Goal: Navigation & Orientation: Find specific page/section

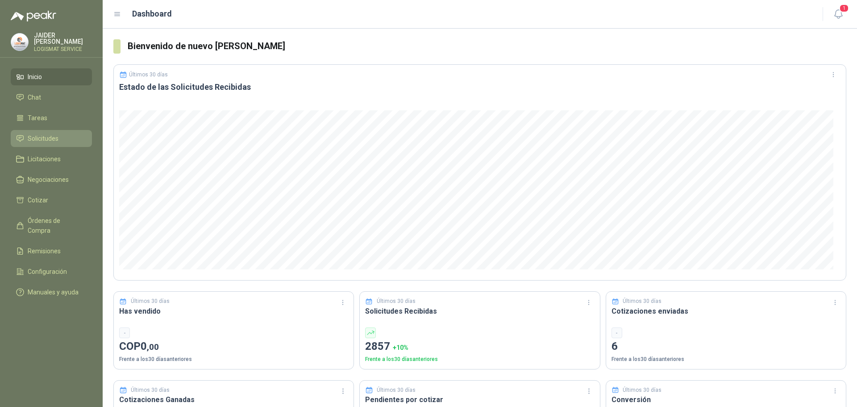
click at [55, 130] on link "Solicitudes" at bounding box center [51, 138] width 81 height 17
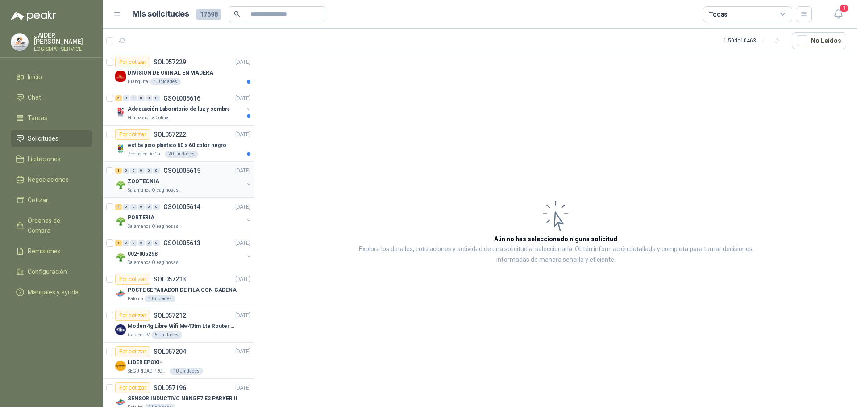
click at [168, 176] on div "ZOOTECNIA" at bounding box center [186, 181] width 116 height 11
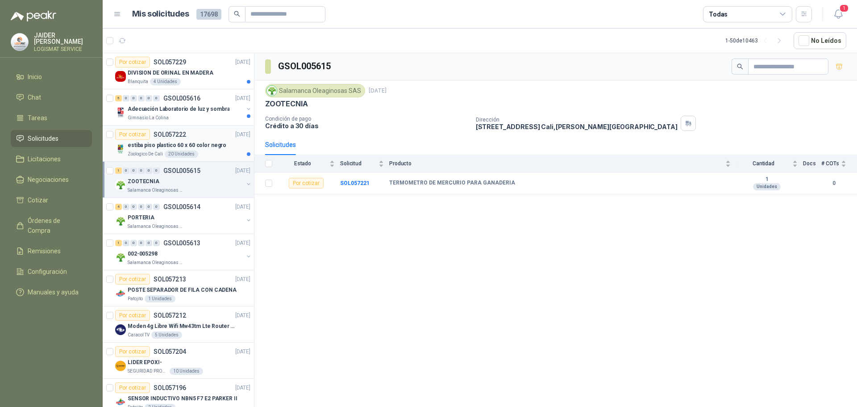
click at [204, 149] on p "estiba piso plastico 60 x 60 color negro" at bounding box center [177, 145] width 99 height 8
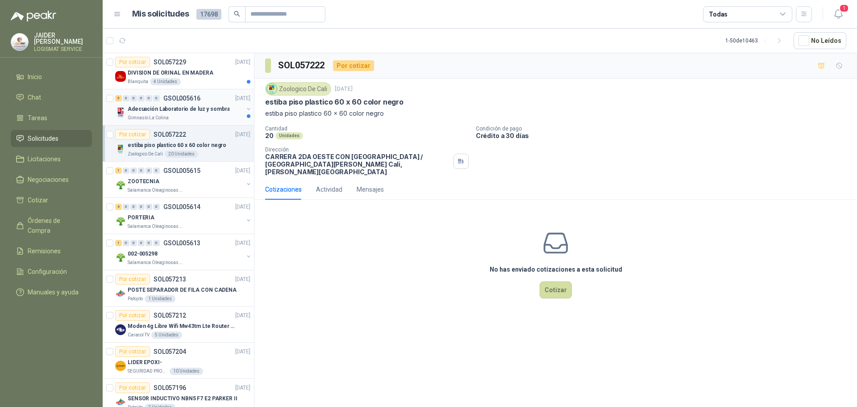
click at [187, 111] on p "Adecuación Laboratorio de luz y sombra" at bounding box center [179, 109] width 102 height 8
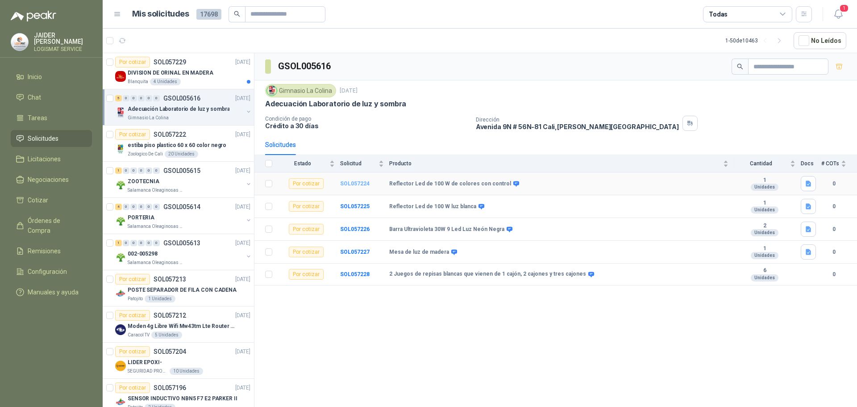
click at [361, 182] on b "SOL057224" at bounding box center [354, 183] width 29 height 6
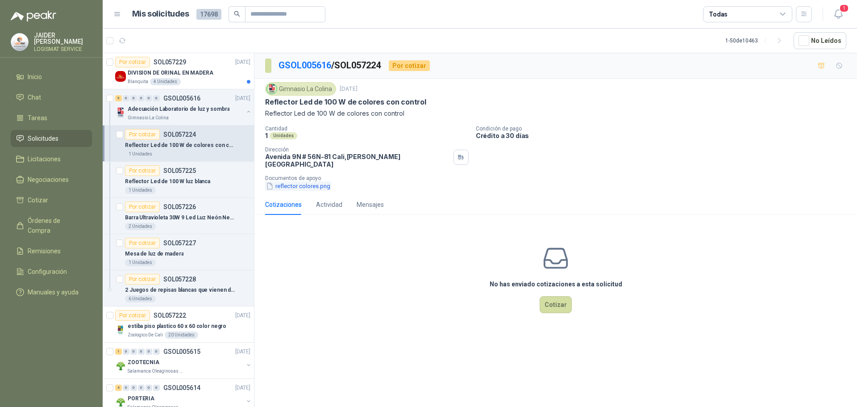
click at [296, 183] on button "reflector colores.png" at bounding box center [298, 185] width 66 height 9
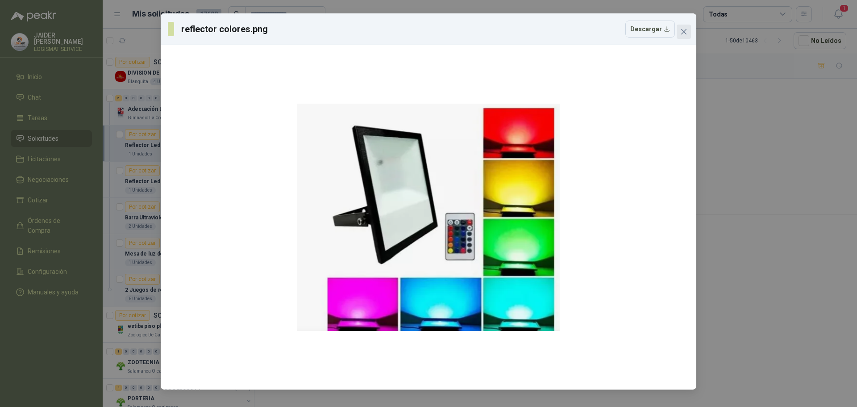
click at [683, 36] on button "Close" at bounding box center [684, 32] width 14 height 14
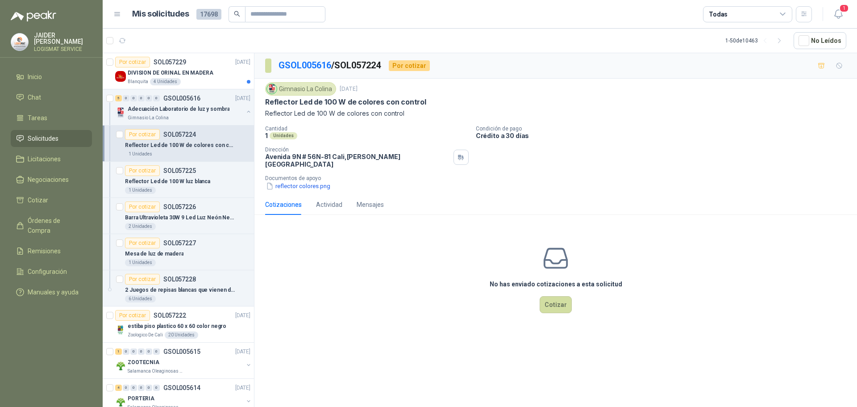
click at [188, 138] on div "Por cotizar SOL057224" at bounding box center [160, 134] width 71 height 11
click at [192, 221] on p "Barra Ultravioleta 30W 9 Led Luz Neón Negra" at bounding box center [180, 217] width 111 height 8
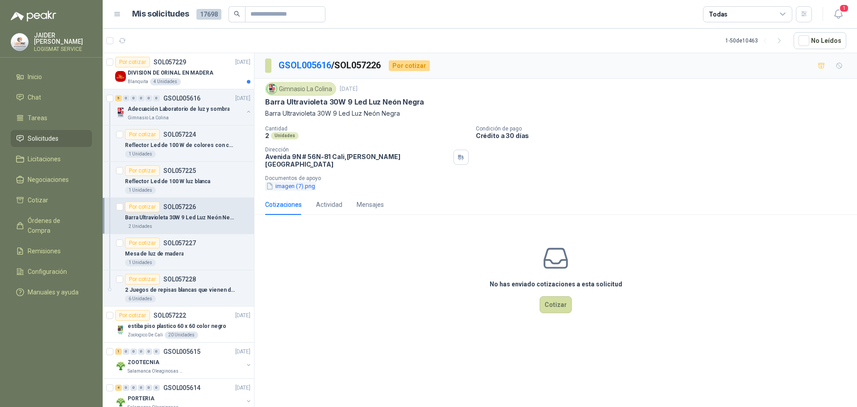
click at [294, 182] on button "imagen (7).png" at bounding box center [290, 185] width 51 height 9
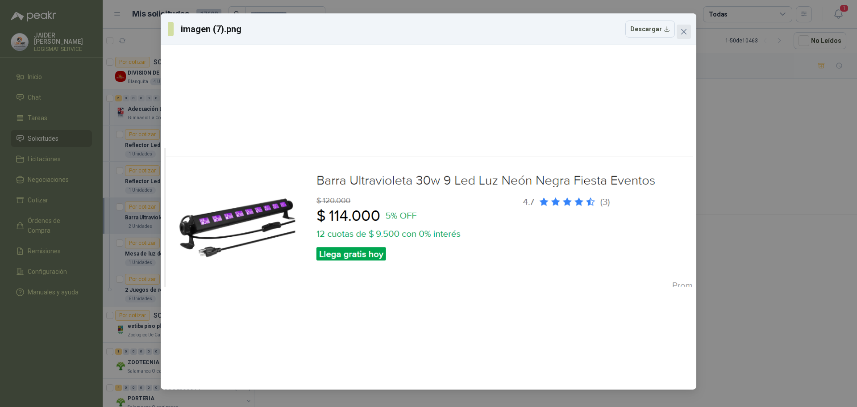
click at [685, 30] on icon "close" at bounding box center [683, 31] width 7 height 7
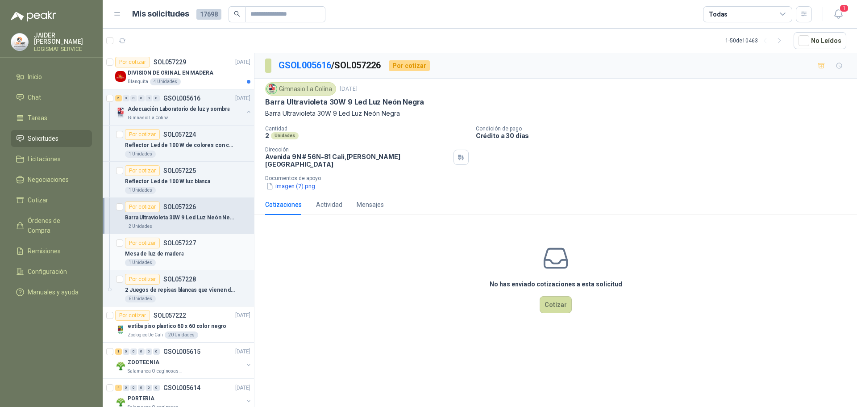
click at [183, 254] on div "Mesa de luz de madera" at bounding box center [187, 253] width 125 height 11
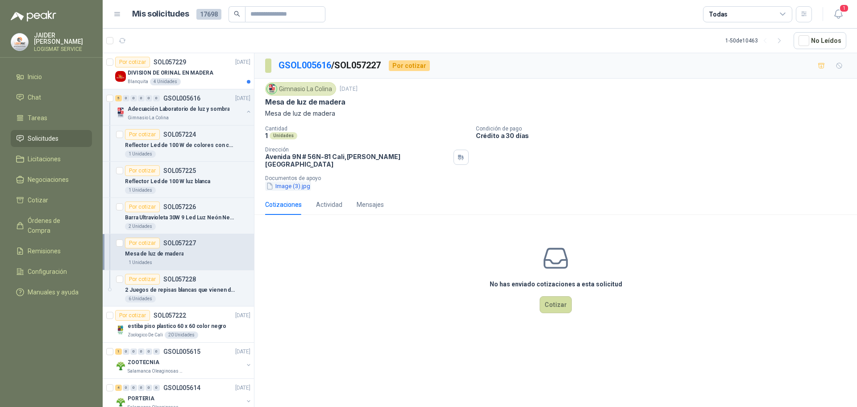
click at [283, 181] on button "Image (3).jpg" at bounding box center [288, 185] width 46 height 9
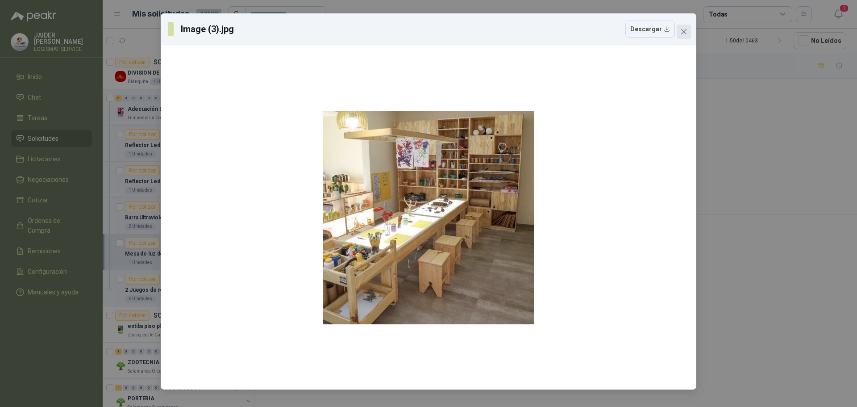
click at [680, 34] on icon "close" at bounding box center [683, 31] width 7 height 7
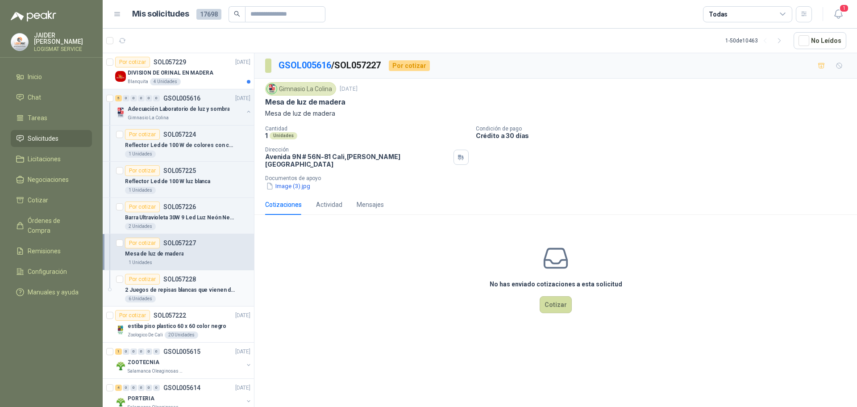
click at [196, 294] on div "2 Juegos de repisas blancas que vienen de 1 cajón, 2 cajones y tres cajones" at bounding box center [187, 289] width 125 height 11
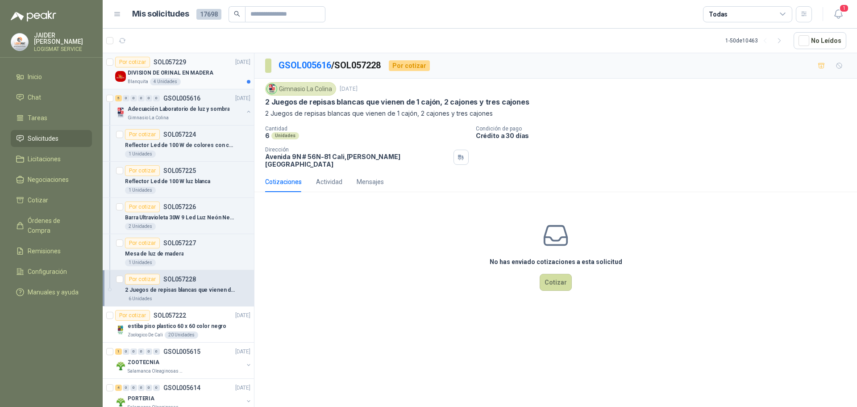
click at [215, 72] on div "DIVISION DE ORINAL EN MADERA" at bounding box center [189, 72] width 123 height 11
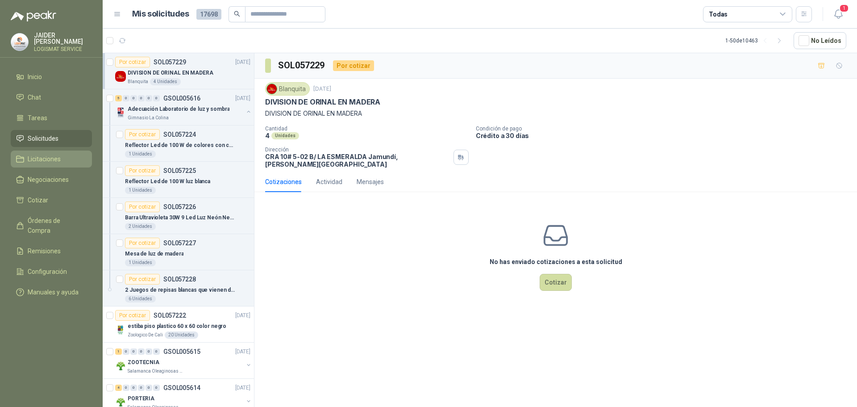
click at [55, 160] on span "Licitaciones" at bounding box center [44, 159] width 33 height 10
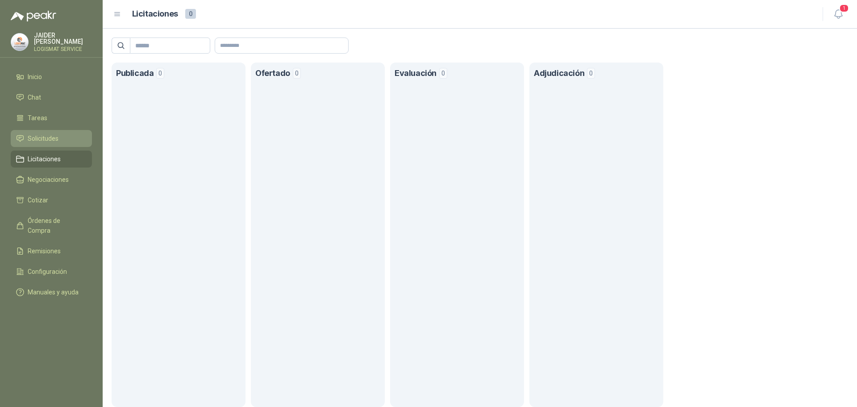
click at [40, 139] on span "Solicitudes" at bounding box center [43, 138] width 31 height 10
